Goal: Navigation & Orientation: Find specific page/section

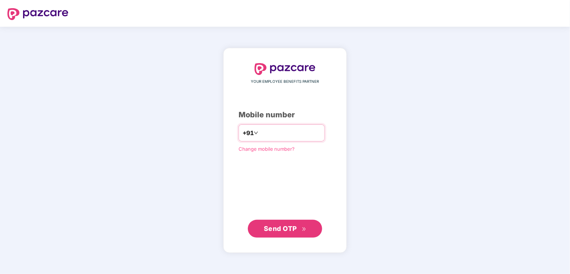
type input "**********"
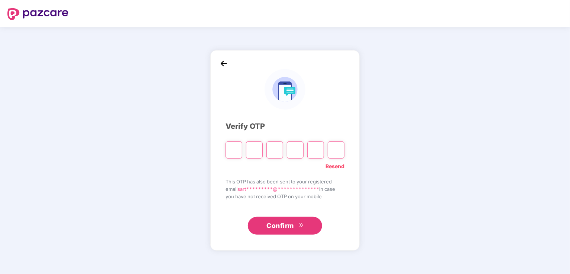
type input "*"
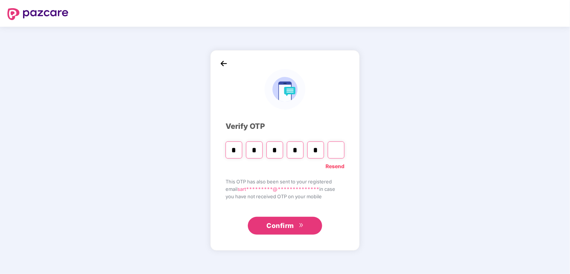
type input "*"
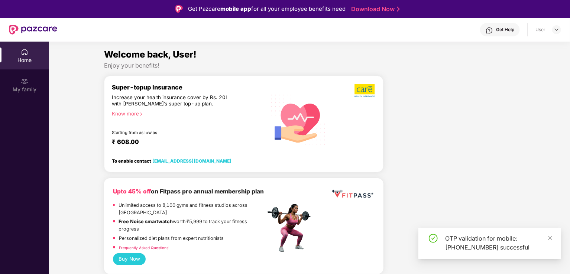
click at [31, 60] on div "Home" at bounding box center [24, 60] width 49 height 7
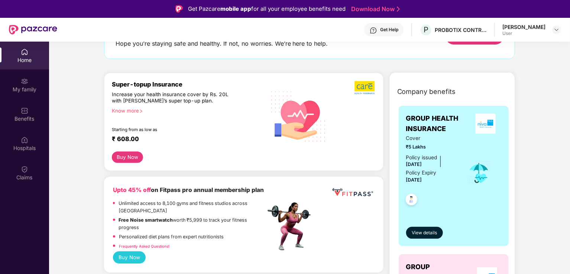
scroll to position [245, 0]
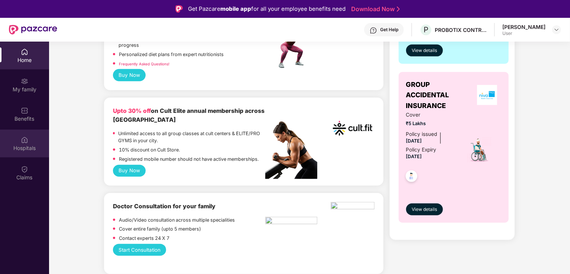
click at [31, 146] on div "Hospitals" at bounding box center [24, 148] width 49 height 7
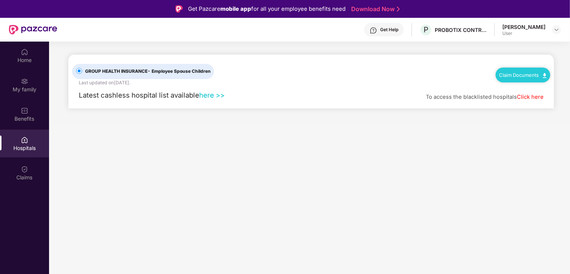
click at [216, 97] on link "here >>" at bounding box center [212, 95] width 26 height 8
click at [34, 93] on div "My family" at bounding box center [24, 85] width 49 height 28
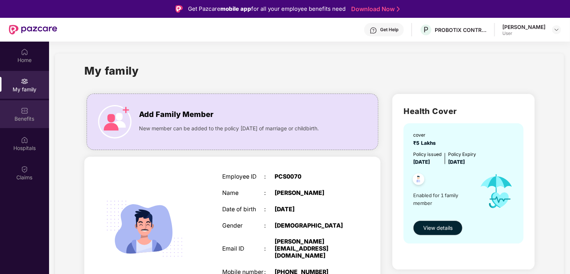
click at [25, 112] on img at bounding box center [24, 110] width 7 height 7
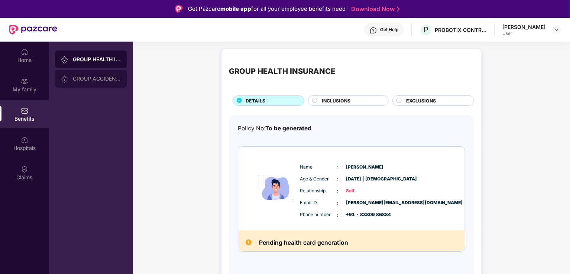
click at [102, 82] on div "GROUP ACCIDENTAL INSURANCE" at bounding box center [91, 79] width 72 height 18
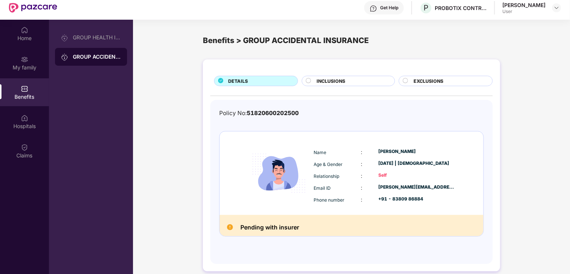
scroll to position [42, 0]
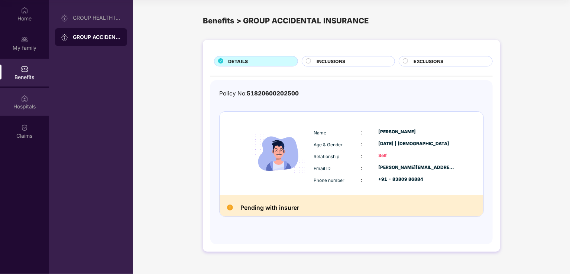
click at [27, 107] on div "Hospitals" at bounding box center [24, 106] width 49 height 7
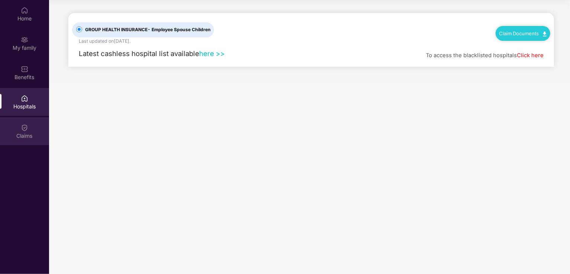
click at [28, 130] on div "Claims" at bounding box center [24, 131] width 49 height 28
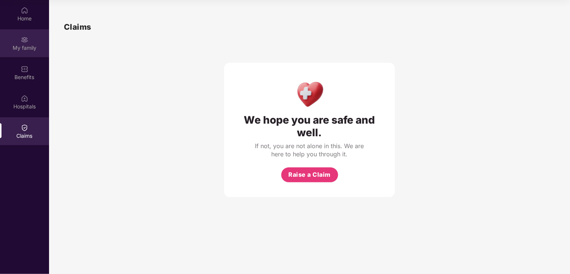
click at [33, 45] on div "My family" at bounding box center [24, 47] width 49 height 7
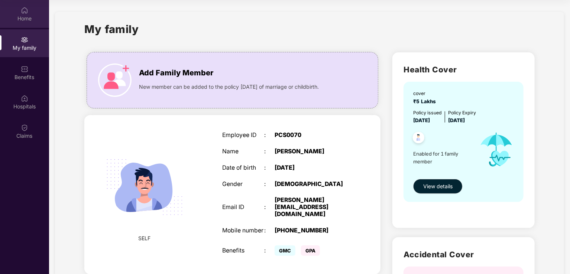
click at [21, 12] on img at bounding box center [24, 10] width 7 height 7
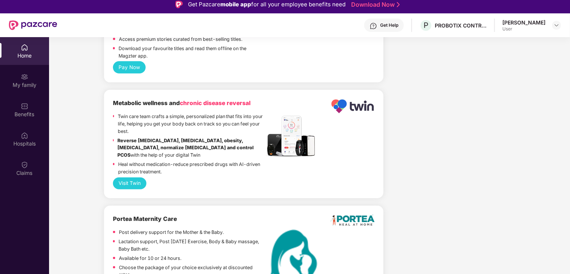
scroll to position [1636, 0]
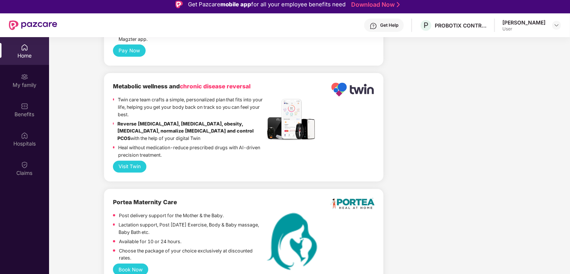
click at [132, 164] on button "Visit Twin" at bounding box center [130, 167] width 34 height 12
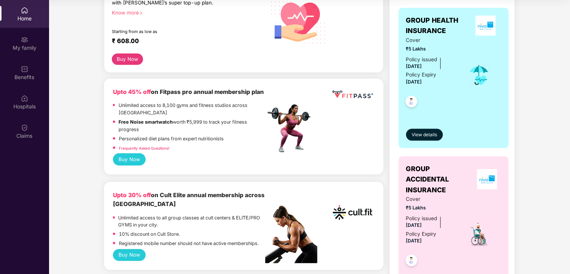
scroll to position [0, 0]
